Goal: Information Seeking & Learning: Learn about a topic

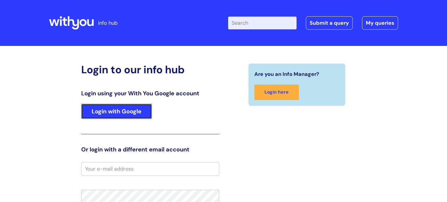
click at [112, 105] on link "Login with Google" at bounding box center [116, 111] width 71 height 15
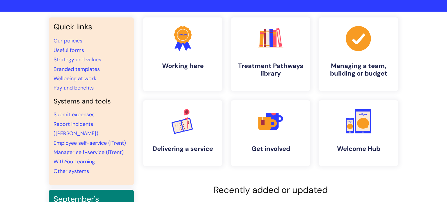
scroll to position [35, 0]
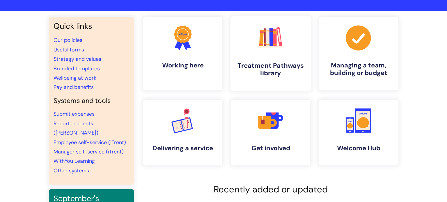
click at [275, 58] on link ".cls-1{fill:#f89b22;}.cls-1,.cls-2,.cls-3,.cls-4,.cls-5,.cls-6,.cls-7{stroke-wi…" at bounding box center [271, 53] width 80 height 75
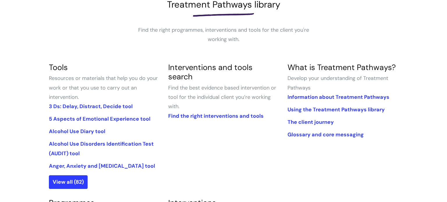
scroll to position [93, 0]
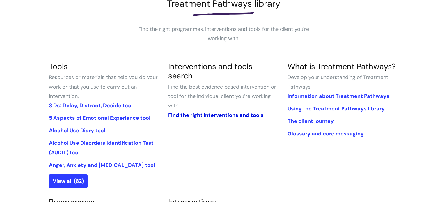
click at [219, 112] on link "Find the right interventions and tools" at bounding box center [216, 115] width 96 height 7
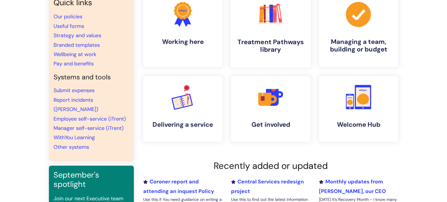
scroll to position [58, 0]
click at [261, 38] on h4 "Treatment Pathways library" at bounding box center [270, 46] width 71 height 16
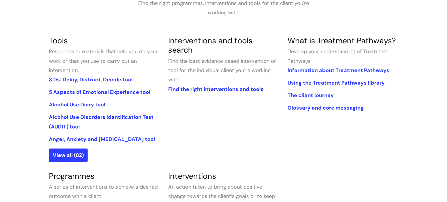
scroll to position [128, 0]
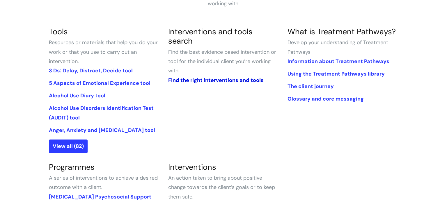
click at [231, 77] on link "Find the right interventions and tools" at bounding box center [216, 80] width 96 height 7
